Goal: Task Accomplishment & Management: Complete application form

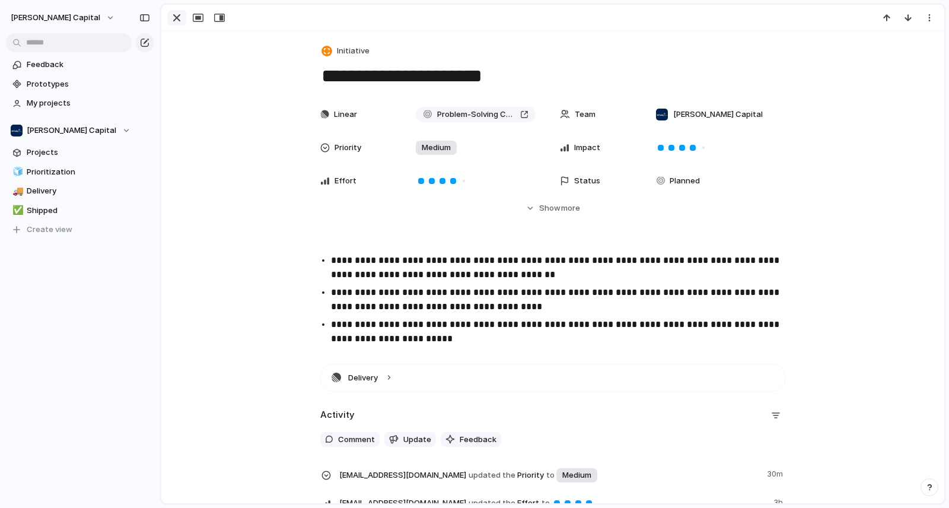
click at [178, 18] on div "button" at bounding box center [177, 18] width 14 height 14
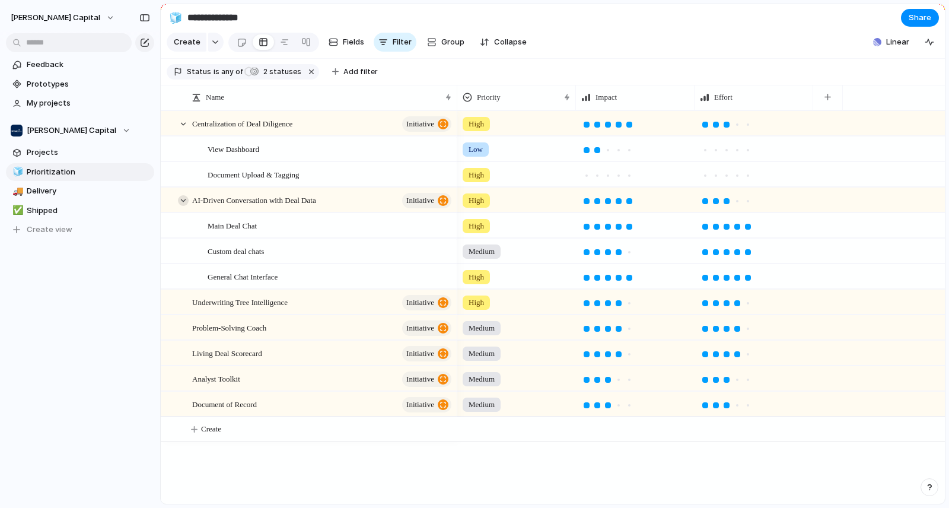
click at [181, 206] on div at bounding box center [183, 200] width 11 height 11
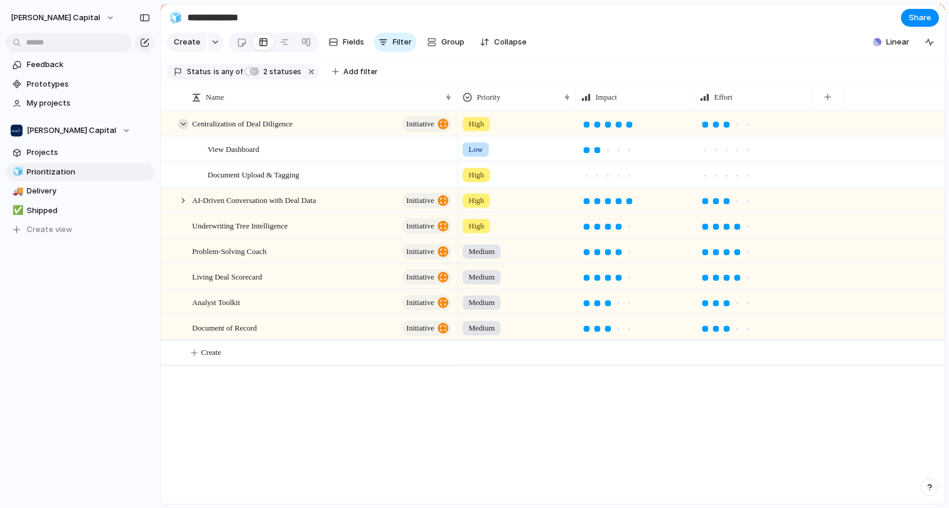
click at [186, 129] on div at bounding box center [183, 124] width 11 height 11
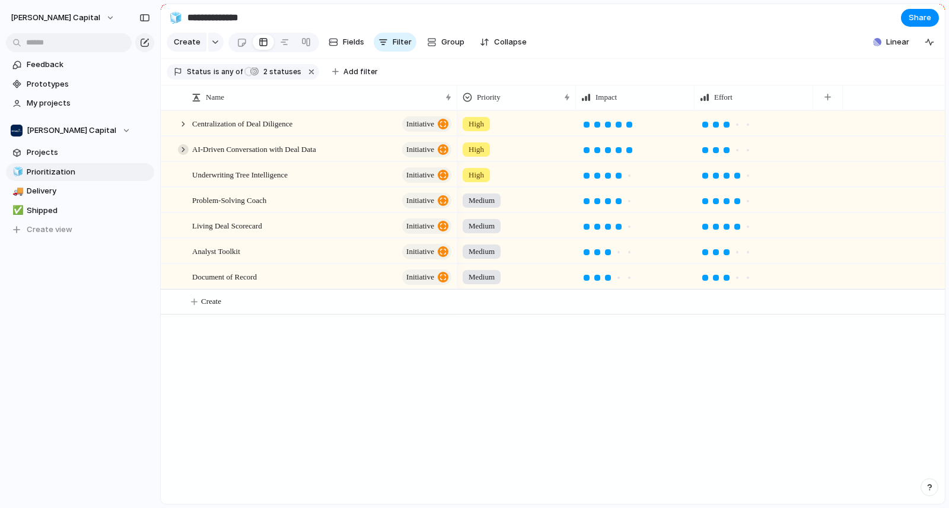
click at [182, 155] on div at bounding box center [183, 149] width 11 height 11
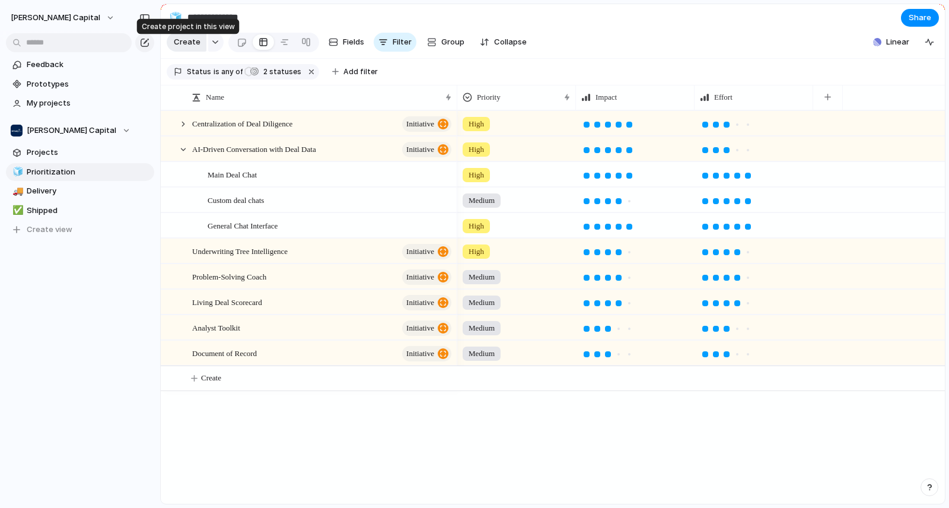
click at [182, 48] on span "Create" at bounding box center [187, 42] width 27 height 12
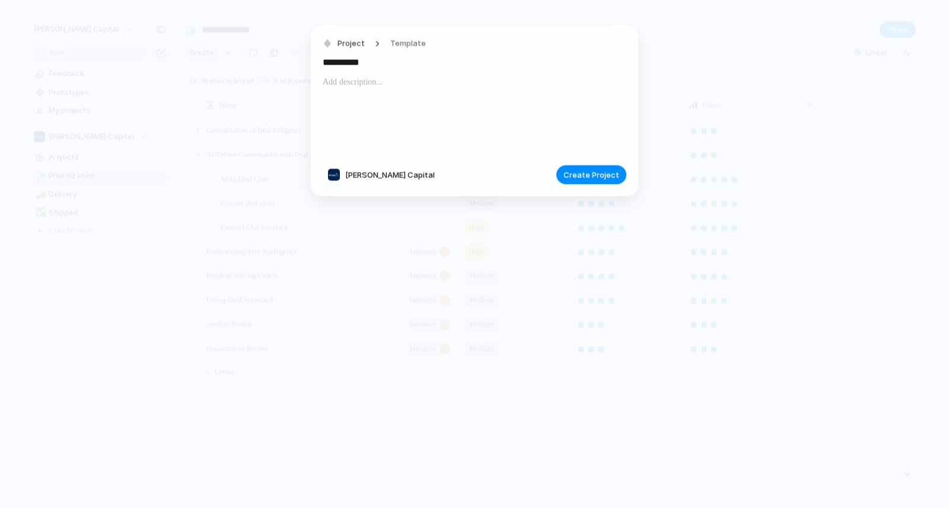
type input "**********"
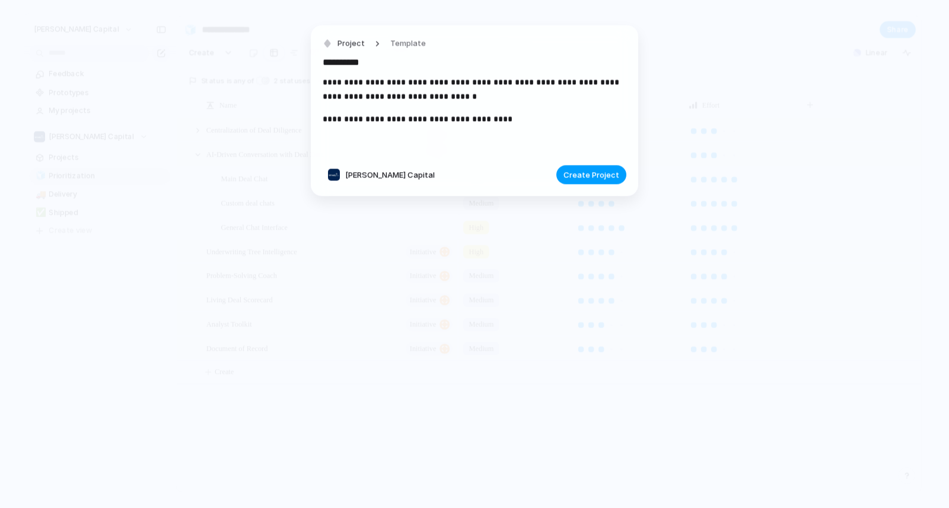
click at [596, 174] on span "Create Project" at bounding box center [592, 175] width 56 height 12
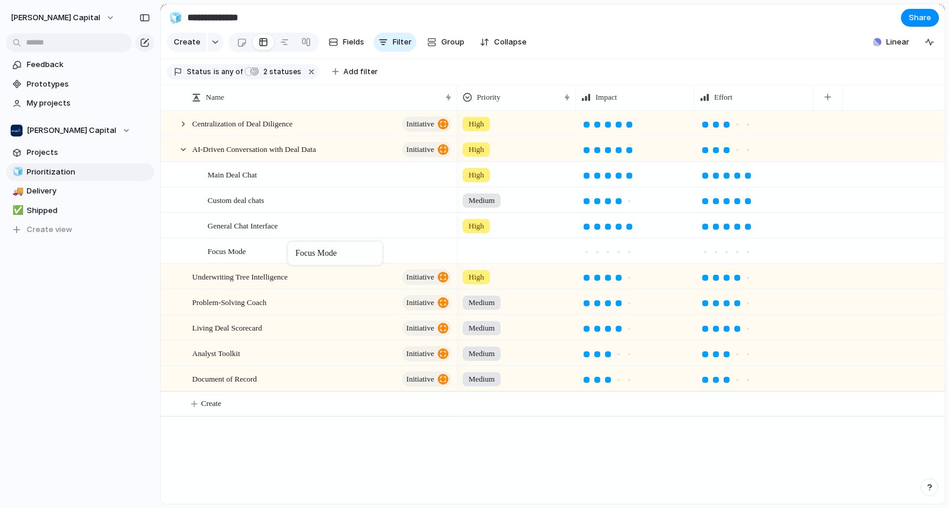
drag, startPoint x: 264, startPoint y: 390, endPoint x: 294, endPoint y: 244, distance: 149.5
click at [180, 129] on div at bounding box center [183, 124] width 11 height 11
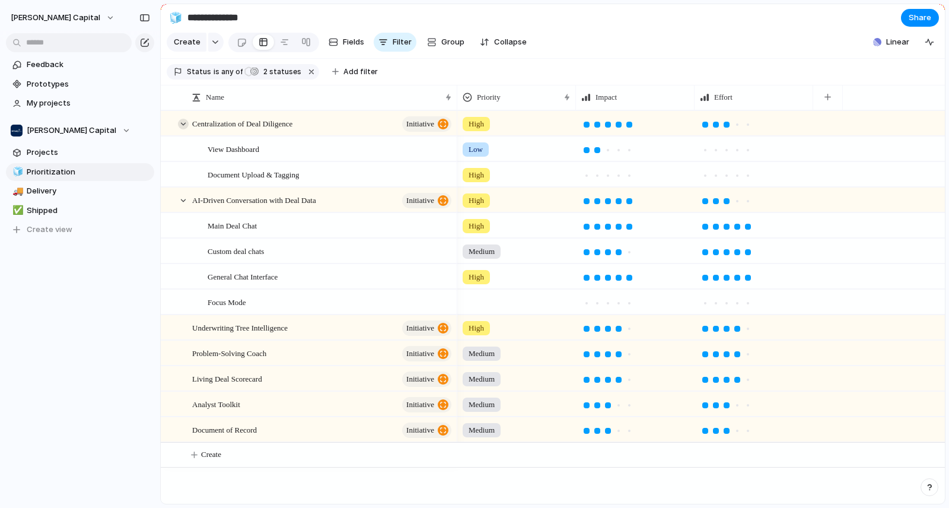
click at [180, 129] on div at bounding box center [183, 124] width 11 height 11
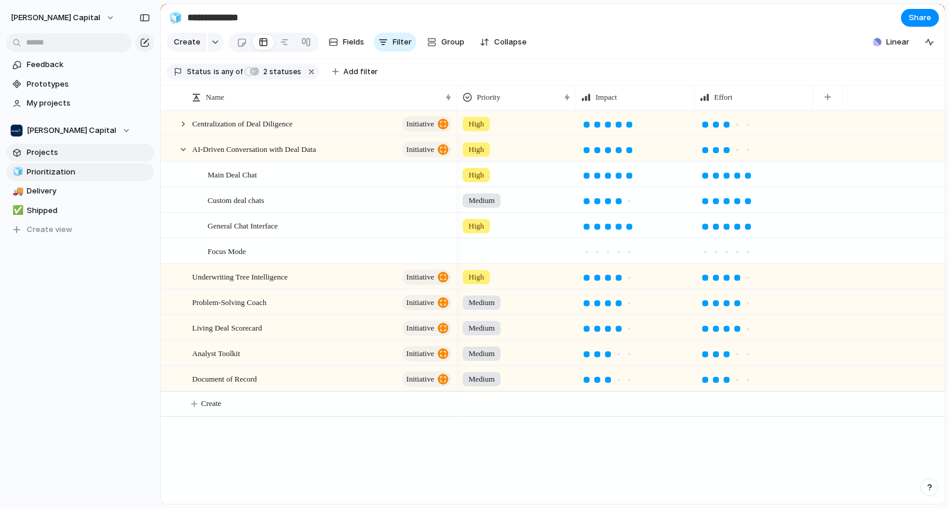
click at [93, 151] on span "Projects" at bounding box center [88, 153] width 123 height 12
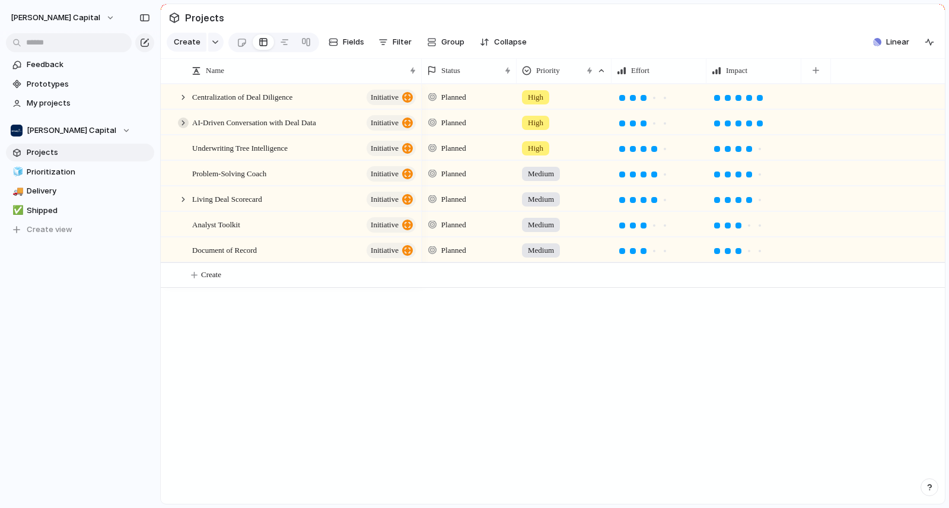
click at [182, 128] on div at bounding box center [183, 122] width 11 height 11
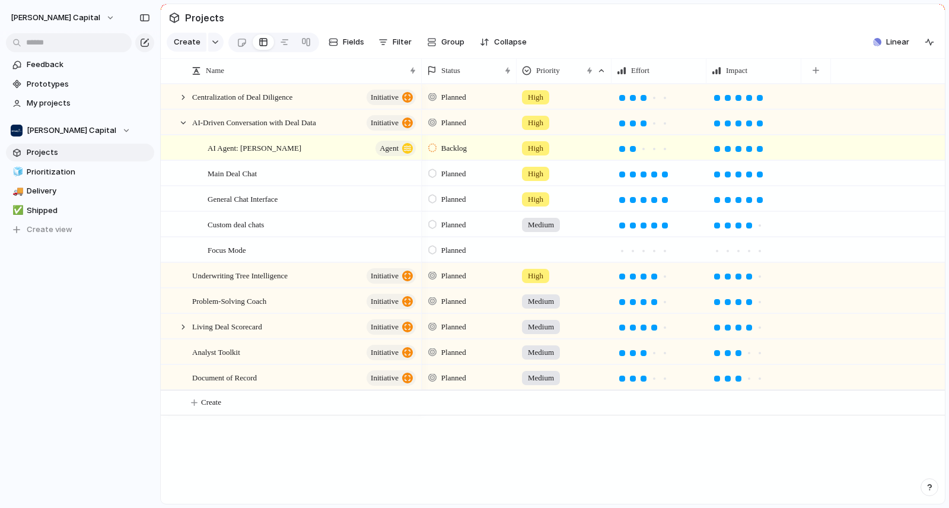
click at [547, 253] on div at bounding box center [564, 248] width 94 height 20
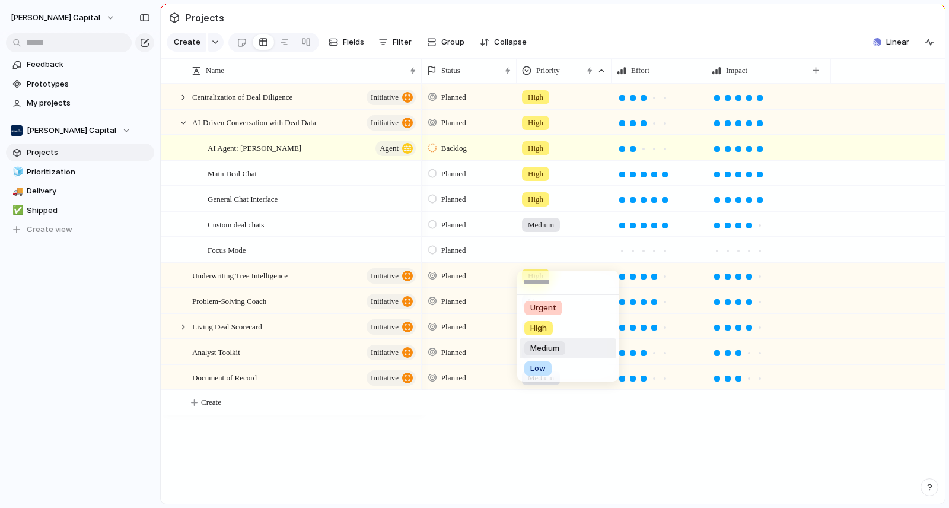
click at [555, 349] on span "Medium" at bounding box center [544, 348] width 29 height 12
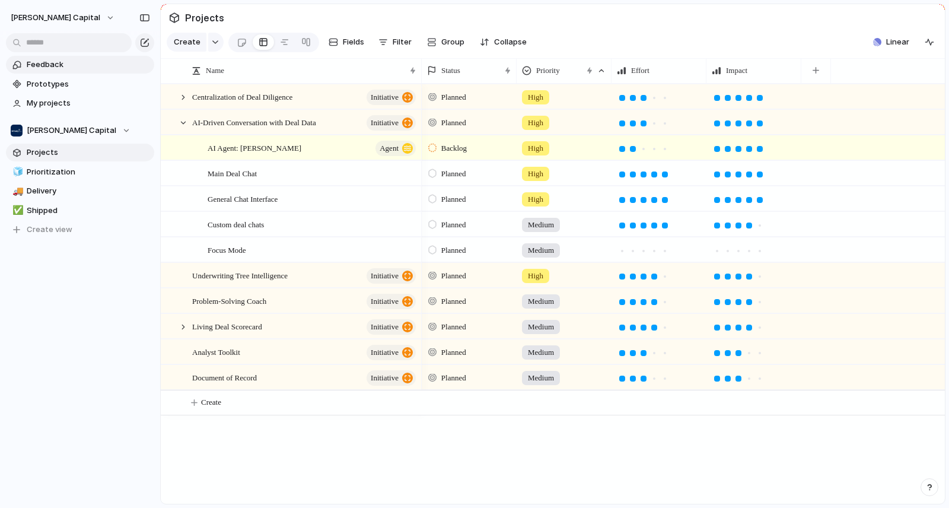
click at [60, 71] on link "Feedback" at bounding box center [80, 65] width 148 height 18
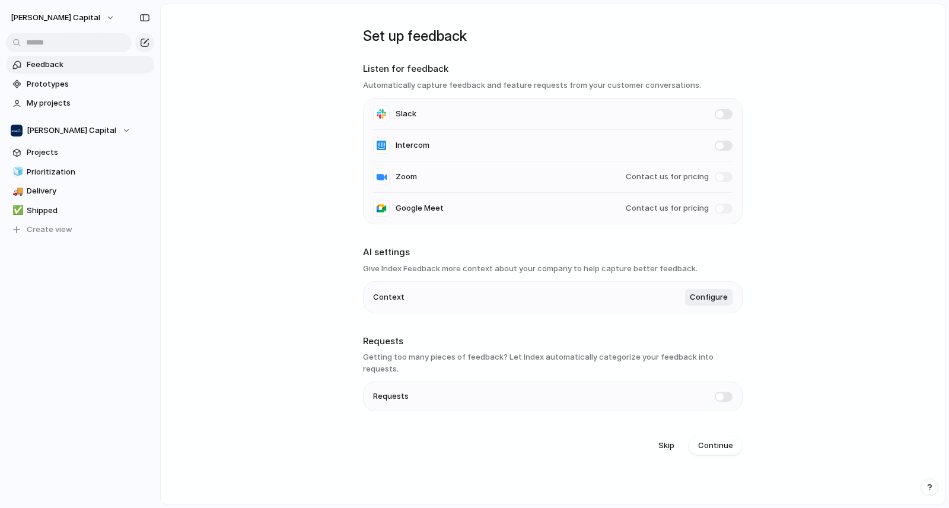
click at [729, 392] on span at bounding box center [724, 397] width 18 height 10
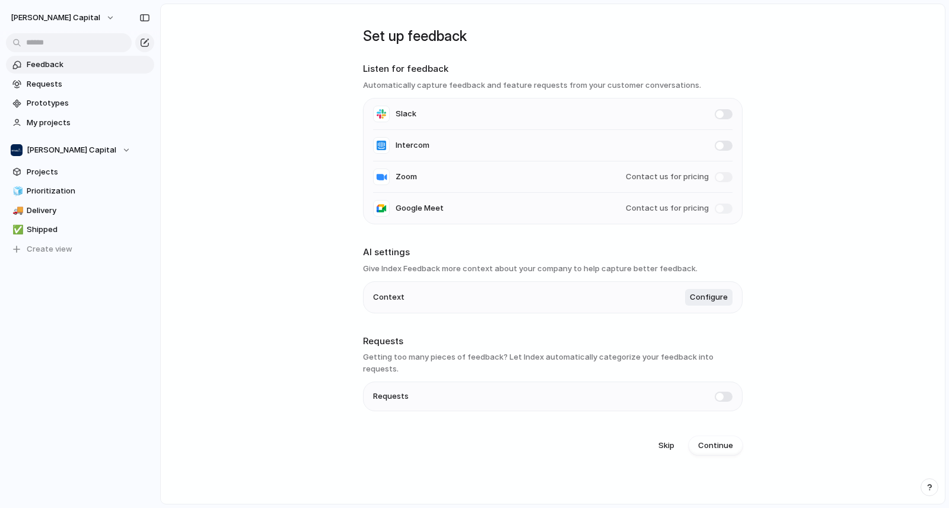
click at [729, 392] on span at bounding box center [724, 397] width 18 height 10
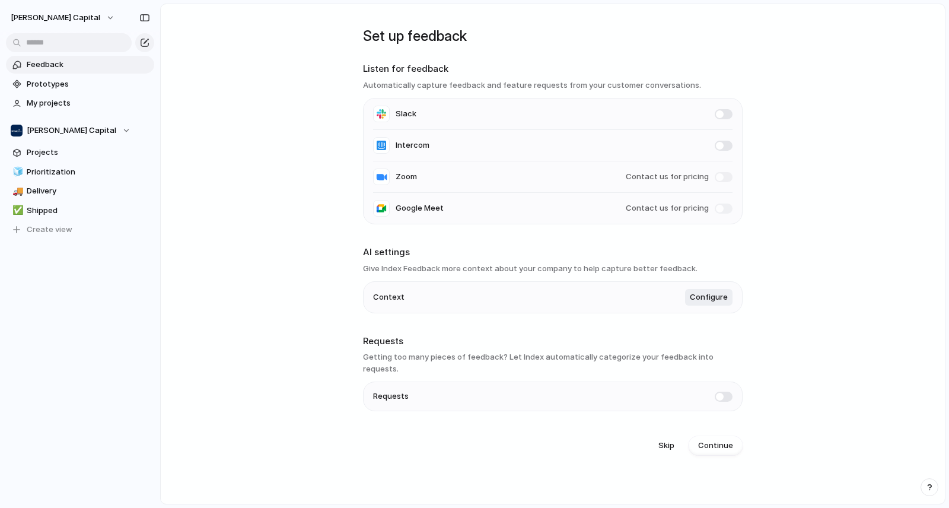
click at [729, 392] on span at bounding box center [724, 397] width 18 height 10
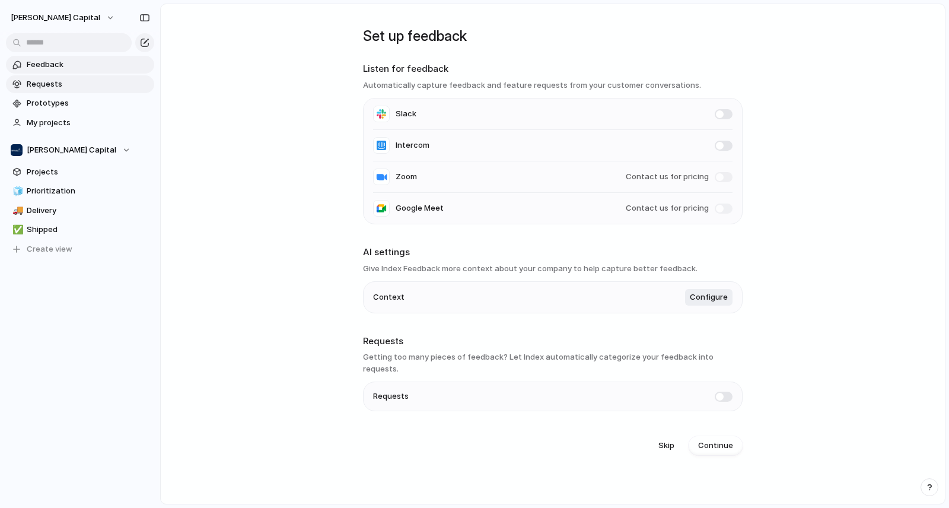
click at [69, 79] on span "Requests" at bounding box center [88, 84] width 123 height 12
click at [320, 202] on main "Set up feedback Listen for feedback Automatically capture feedback and feature …" at bounding box center [552, 254] width 785 height 501
click at [724, 440] on span "Connect" at bounding box center [716, 446] width 33 height 12
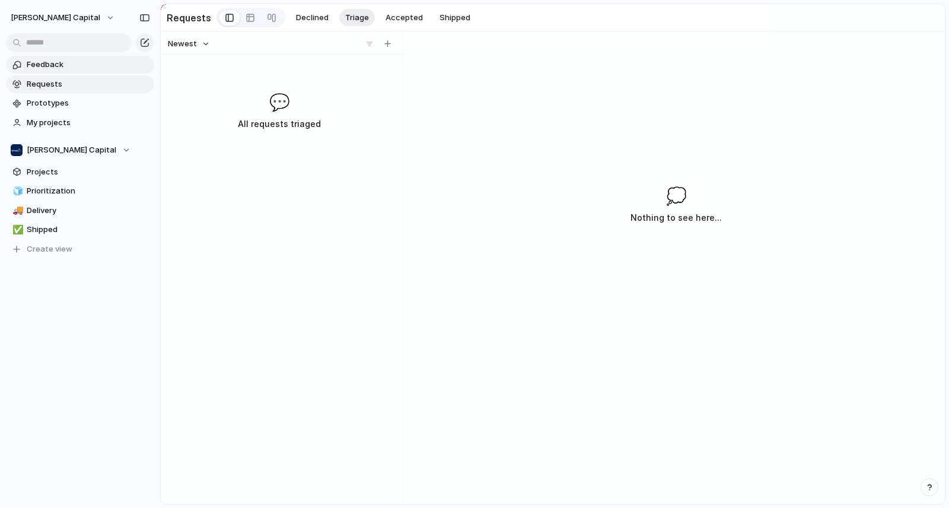
click at [34, 65] on span "Feedback" at bounding box center [88, 65] width 123 height 12
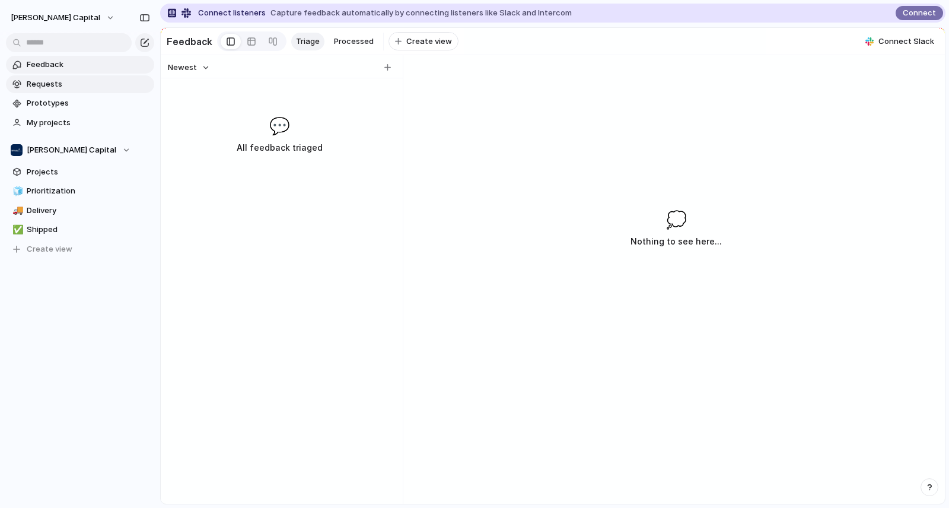
click at [45, 80] on span "Requests" at bounding box center [88, 84] width 123 height 12
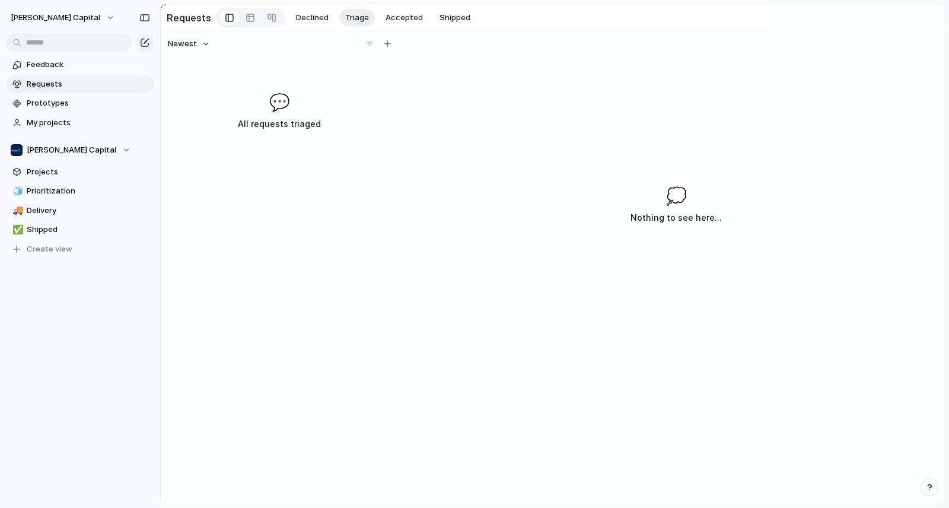
click at [392, 46] on button "button" at bounding box center [387, 44] width 12 height 12
type input "**********"
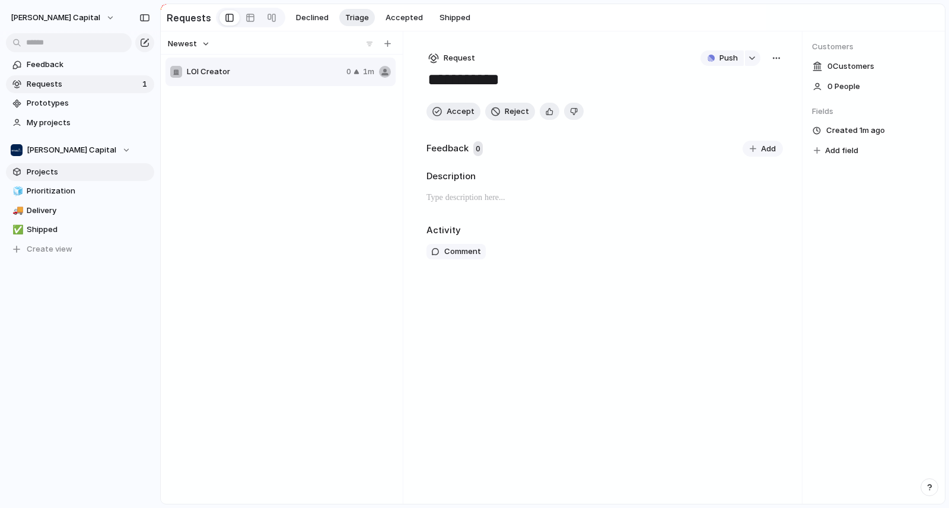
click at [86, 167] on span "Projects" at bounding box center [88, 172] width 123 height 12
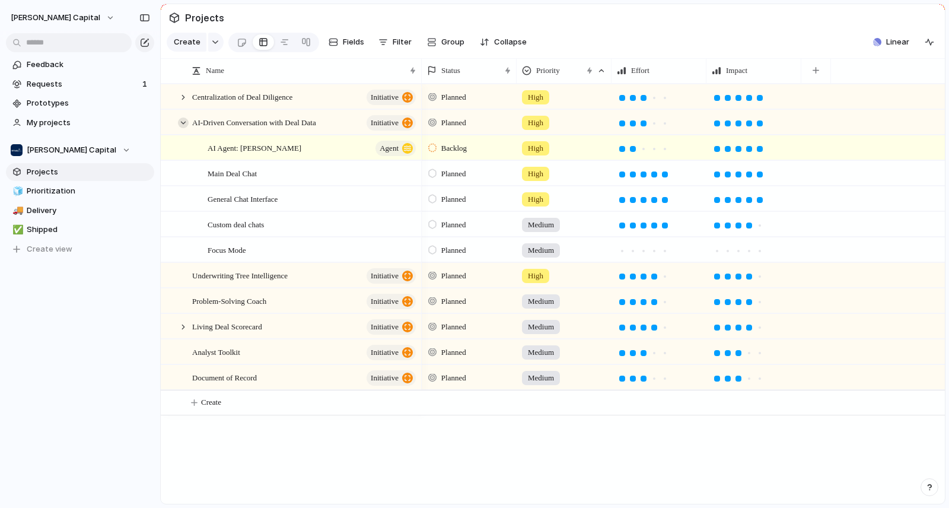
click at [180, 128] on div at bounding box center [183, 122] width 11 height 11
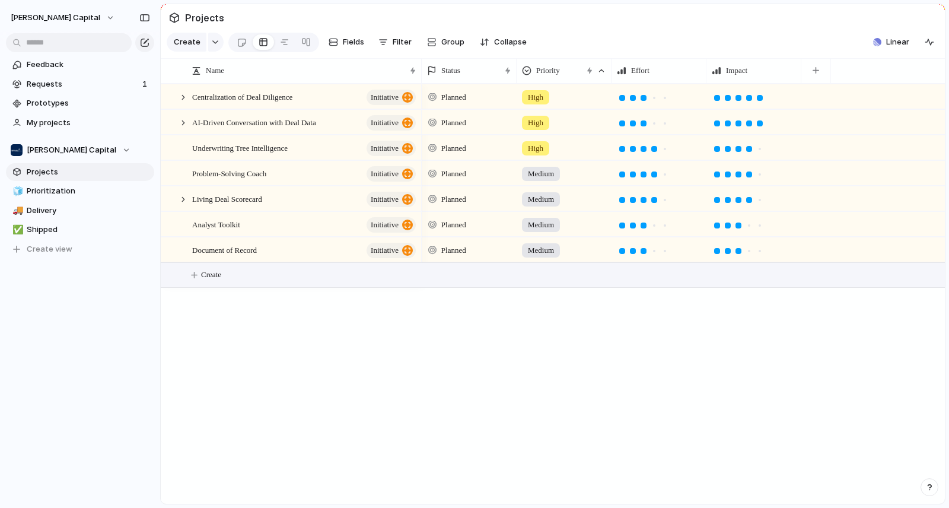
click at [220, 281] on span "Create" at bounding box center [211, 275] width 20 height 12
click at [214, 44] on div "button" at bounding box center [215, 42] width 8 height 5
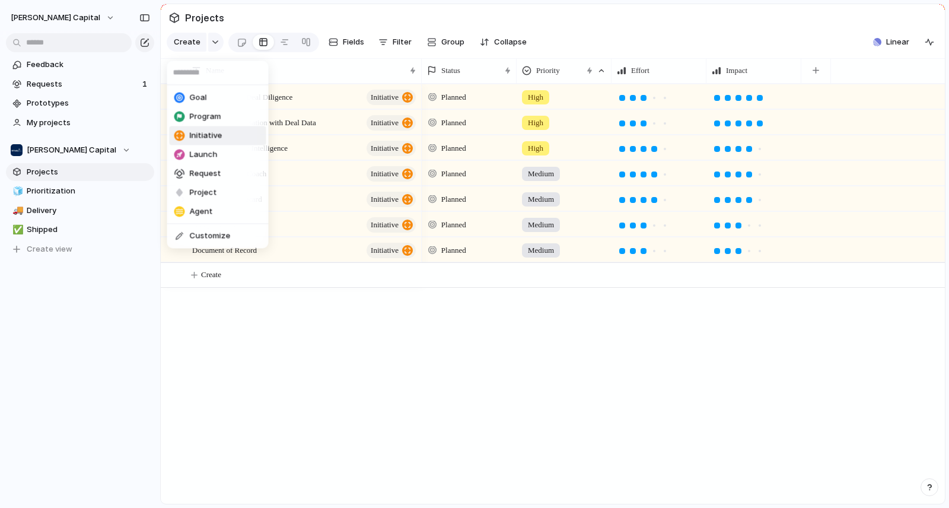
click at [214, 133] on span "Initiative" at bounding box center [206, 136] width 33 height 12
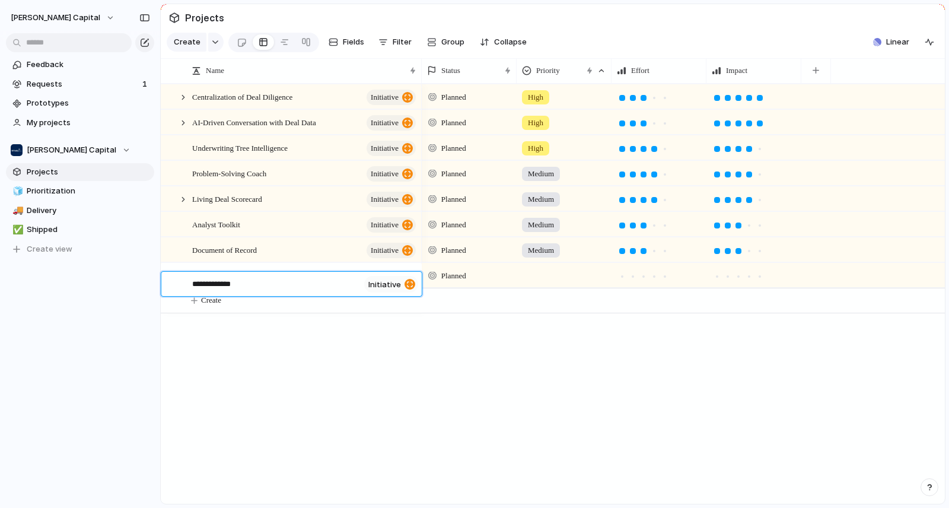
type textarea "**********"
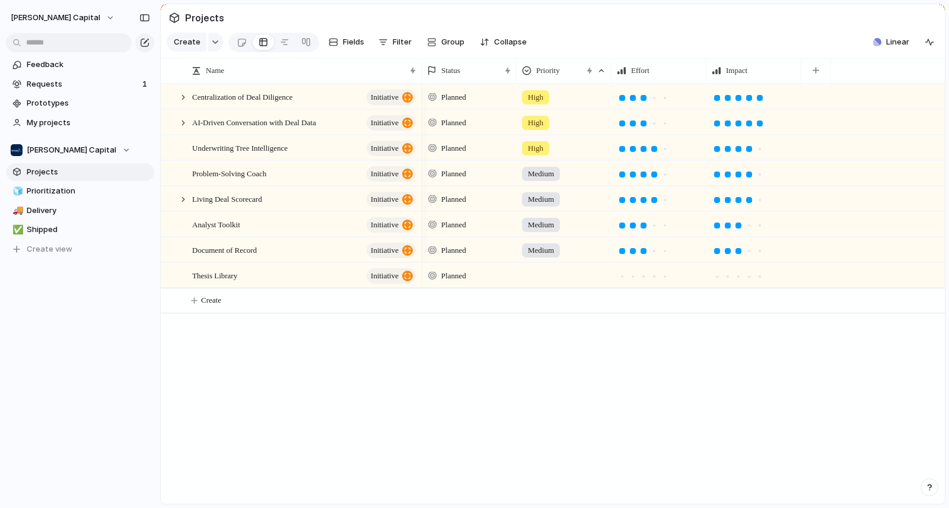
click at [284, 286] on div "Thesis Library initiative" at bounding box center [304, 275] width 225 height 24
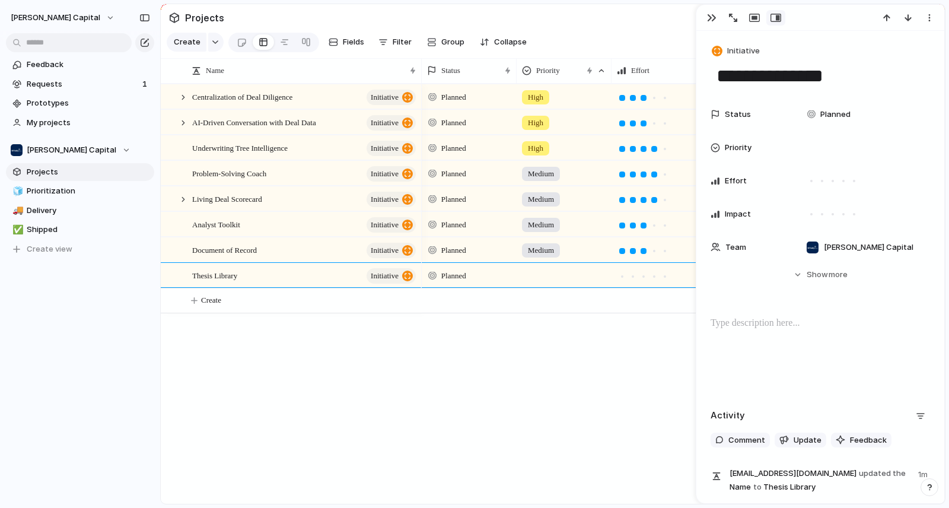
click at [785, 336] on div at bounding box center [821, 354] width 220 height 76
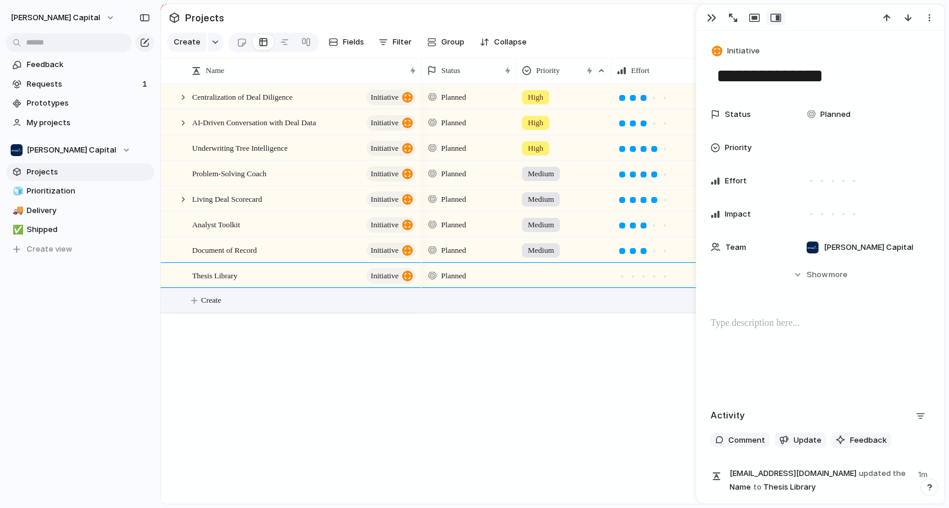
click at [218, 306] on span "Create" at bounding box center [211, 300] width 20 height 12
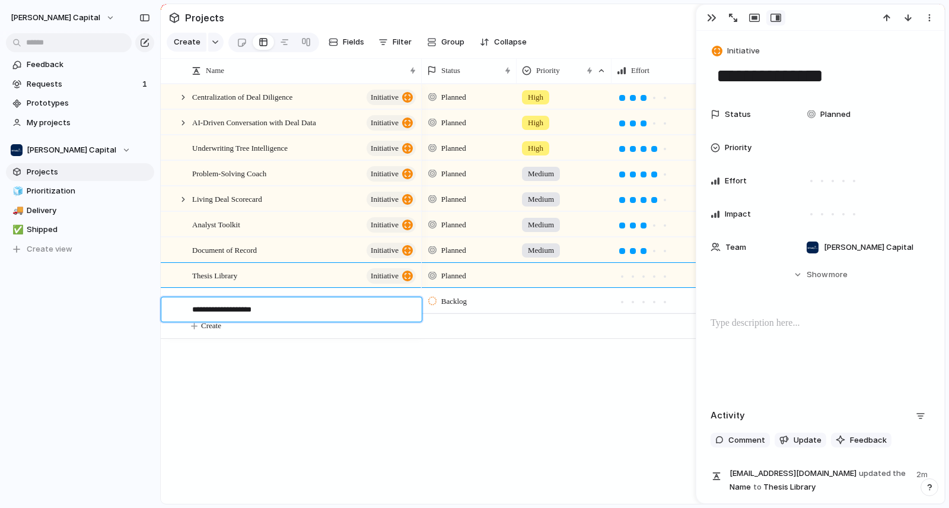
type textarea "**********"
